Goal: Find specific page/section: Find specific page/section

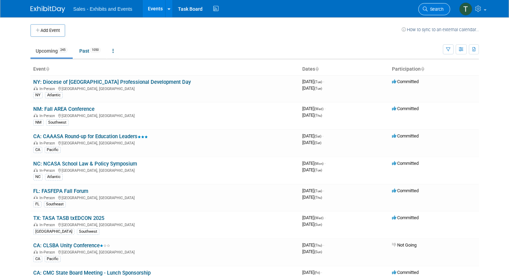
click at [442, 7] on span "Search" at bounding box center [436, 9] width 16 height 5
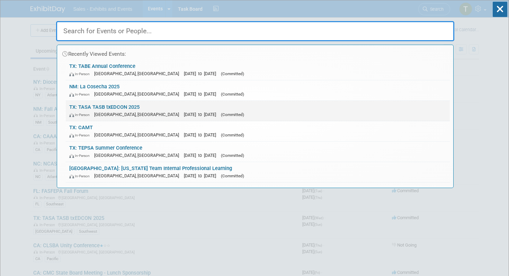
click at [109, 112] on span "[GEOGRAPHIC_DATA], [GEOGRAPHIC_DATA]" at bounding box center [138, 114] width 88 height 5
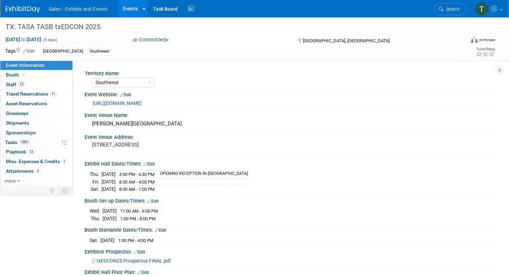
select select "Southwest"
click at [44, 78] on link "Booth" at bounding box center [36, 74] width 72 height 9
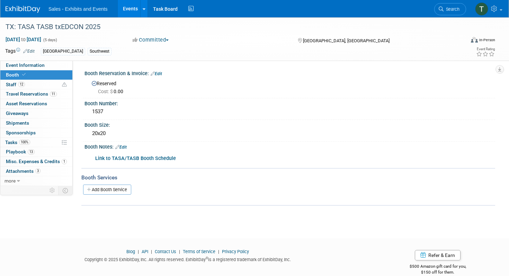
click at [128, 156] on b "Link to TASA/TASB Booth Schedule" at bounding box center [135, 158] width 81 height 6
click at [17, 83] on span "Staff 12" at bounding box center [15, 85] width 19 height 6
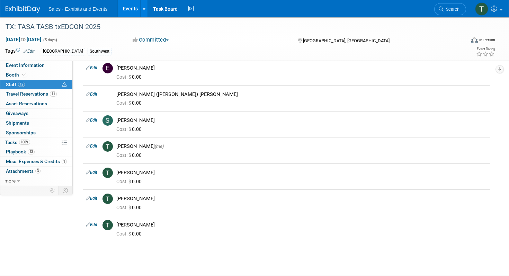
scroll to position [181, 0]
